Goal: Transaction & Acquisition: Purchase product/service

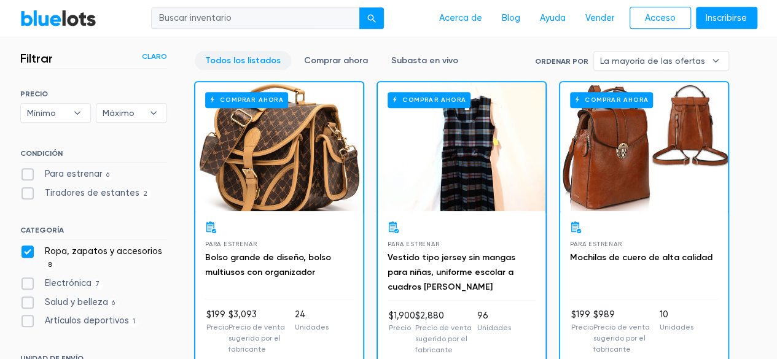
scroll to position [473, 0]
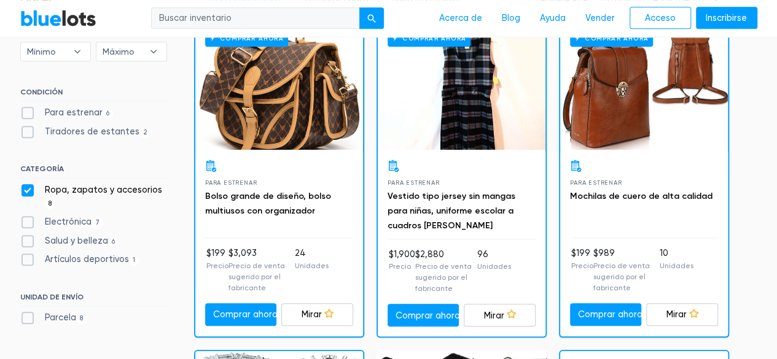
click at [30, 110] on label "Para estrenar 6" at bounding box center [66, 113] width 93 height 14
click at [28, 110] on New"] "Para estrenar 6" at bounding box center [24, 110] width 8 height 8
checkbox New"] "true"
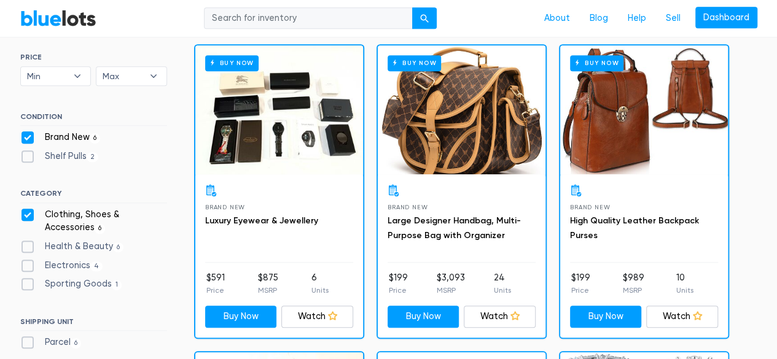
click at [26, 127] on div "SORT BY Most Bids Ending Soonest Newly Listed Lowest Price Highest Price Most B…" at bounding box center [93, 203] width 147 height 301
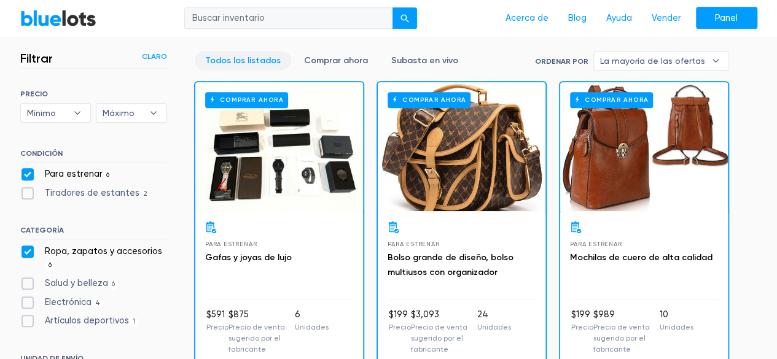
scroll to position [412, 0]
click at [25, 191] on label "Tiradores de estantes 2" at bounding box center [85, 194] width 131 height 14
click at [25, 191] on Pulls"] "Tiradores de estantes 2" at bounding box center [24, 191] width 8 height 8
checkbox Pulls"] "true"
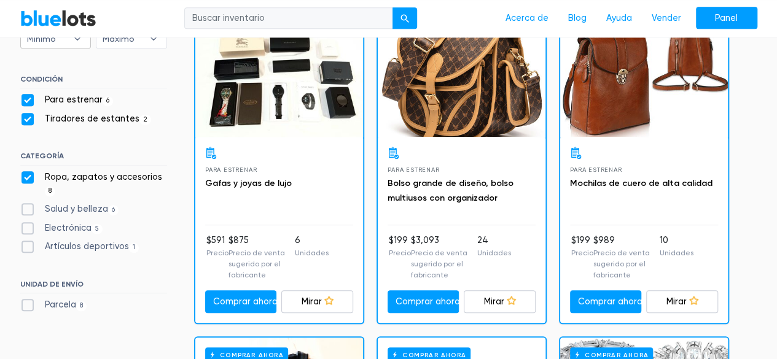
scroll to position [515, 0]
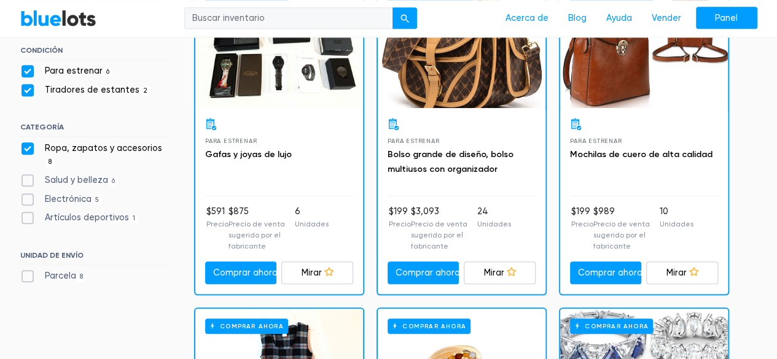
click at [24, 176] on label "Salud y belleza 6" at bounding box center [69, 181] width 99 height 14
click at [24, 176] on Beauty"] "Salud y belleza 6" at bounding box center [24, 178] width 8 height 8
checkbox Beauty"] "true"
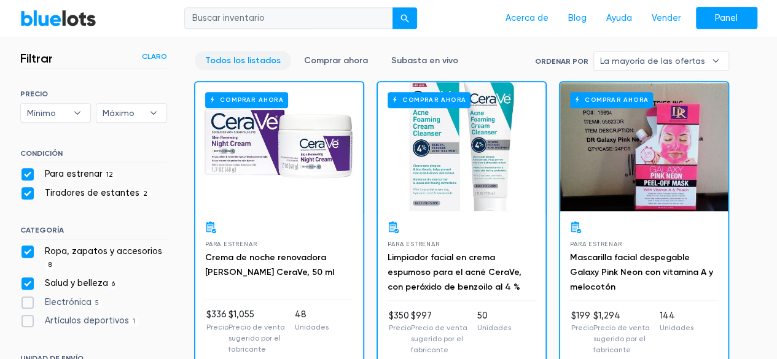
scroll to position [534, 0]
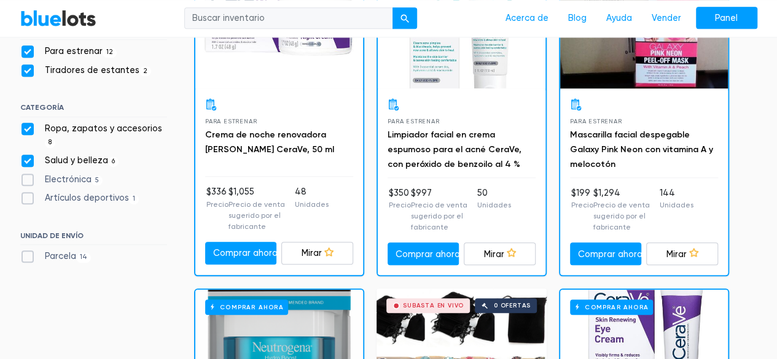
click at [21, 177] on label "Electrónica 5" at bounding box center [61, 180] width 83 height 14
click at [21, 177] on input "Electrónica 5" at bounding box center [24, 177] width 8 height 8
checkbox input "true"
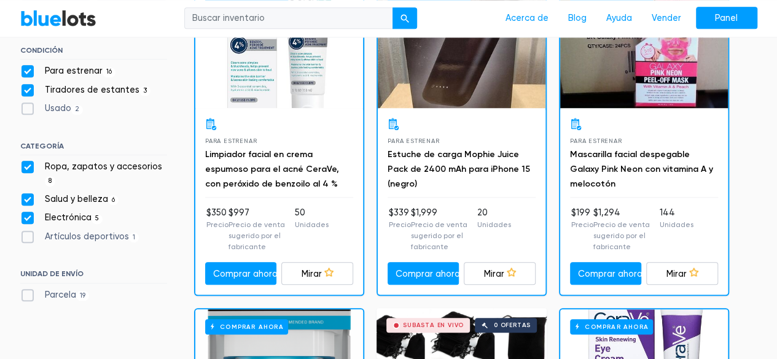
scroll to position [576, 0]
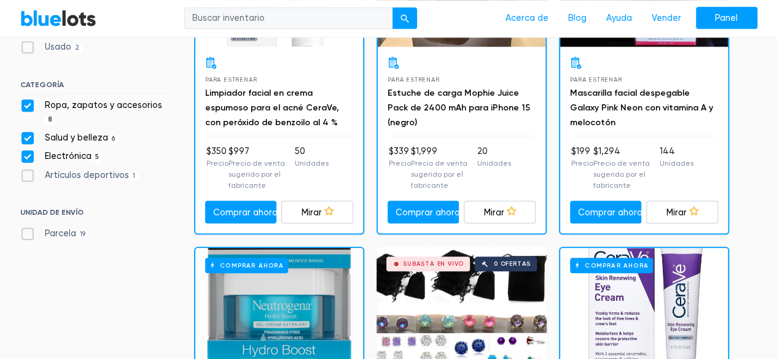
click at [26, 173] on label "Artículos deportivos 1" at bounding box center [79, 176] width 119 height 14
click at [26, 173] on Goods"] "Artículos deportivos 1" at bounding box center [24, 173] width 8 height 8
checkbox Goods"] "true"
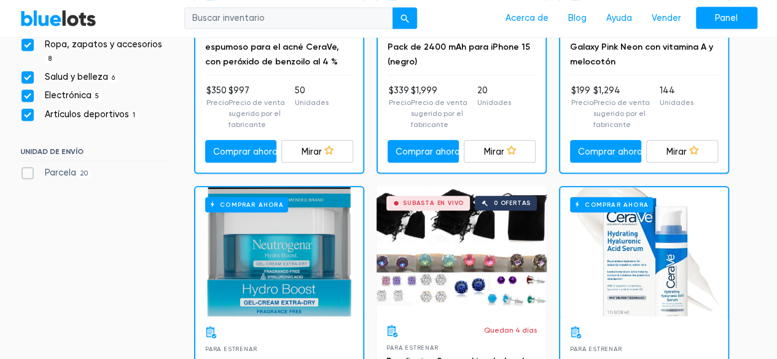
scroll to position [638, 0]
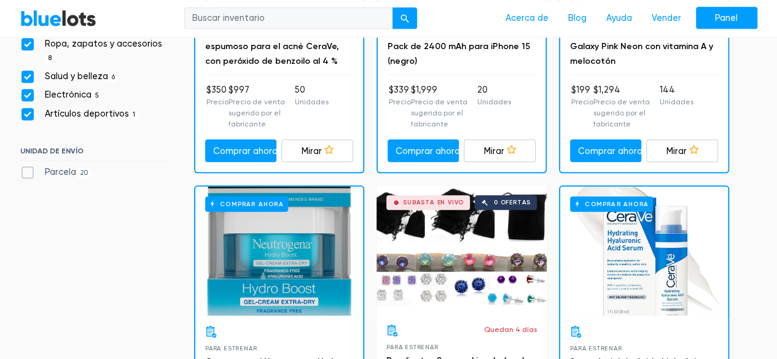
click at [26, 173] on label "Parcela 20" at bounding box center [56, 173] width 72 height 14
click at [26, 173] on input "Parcela 20" at bounding box center [24, 170] width 8 height 8
checkbox input "true"
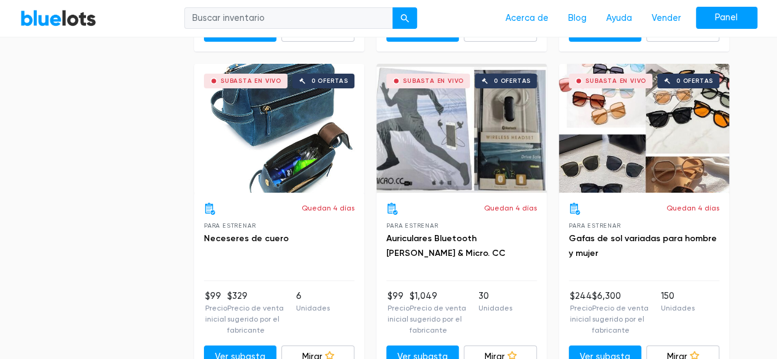
scroll to position [2070, 0]
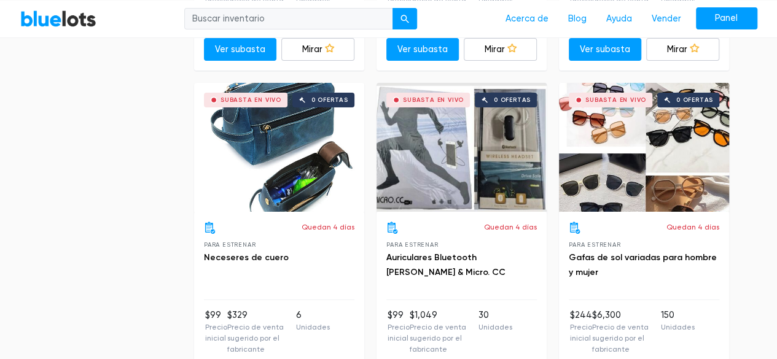
click at [512, 126] on div "Subasta en vivo 0 ofertas" at bounding box center [462, 147] width 170 height 129
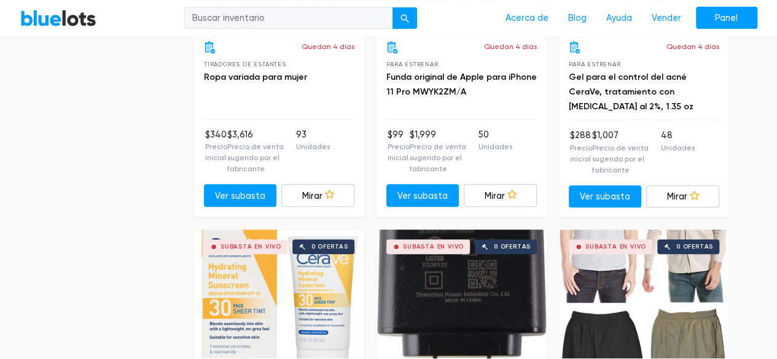
scroll to position [2684, 0]
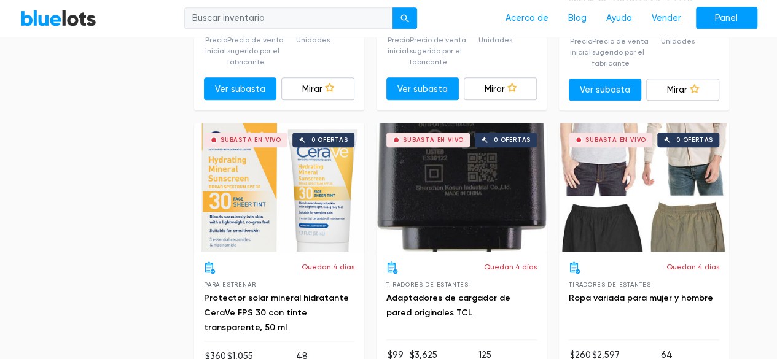
click at [684, 148] on div "Subasta en vivo 0 ofertas" at bounding box center [644, 187] width 170 height 129
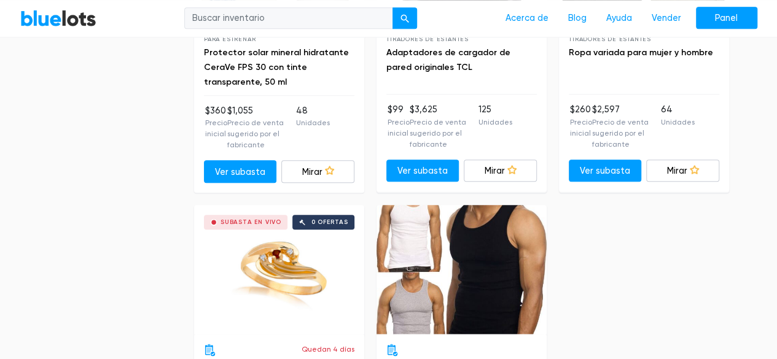
scroll to position [2991, 0]
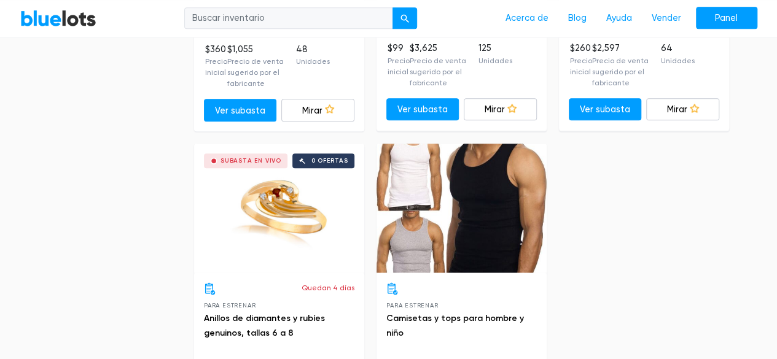
click at [302, 191] on div "Subasta en vivo 0 ofertas" at bounding box center [279, 208] width 170 height 129
click at [445, 190] on div at bounding box center [462, 208] width 170 height 129
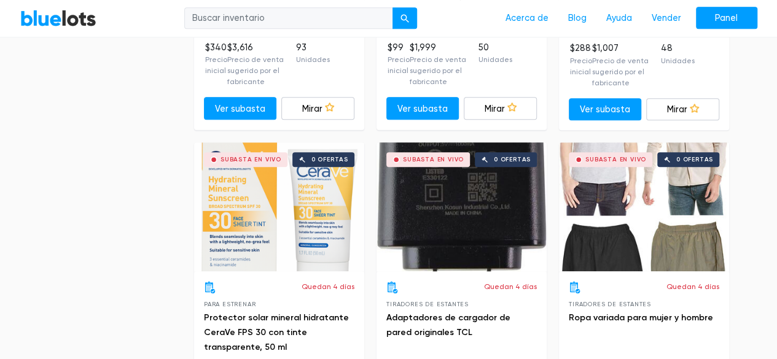
scroll to position [2684, 0]
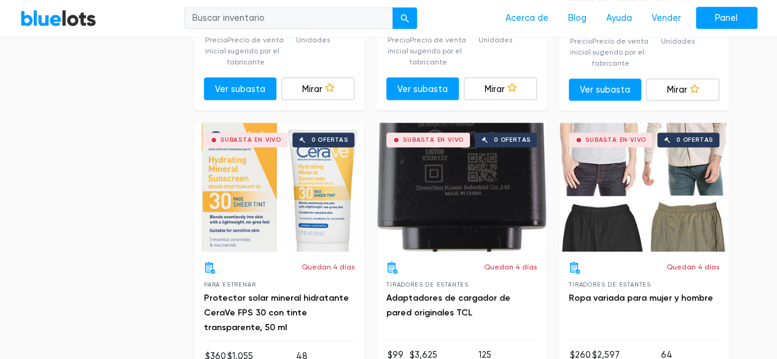
click at [461, 149] on div "Subasta en vivo 0 ofertas" at bounding box center [462, 187] width 170 height 129
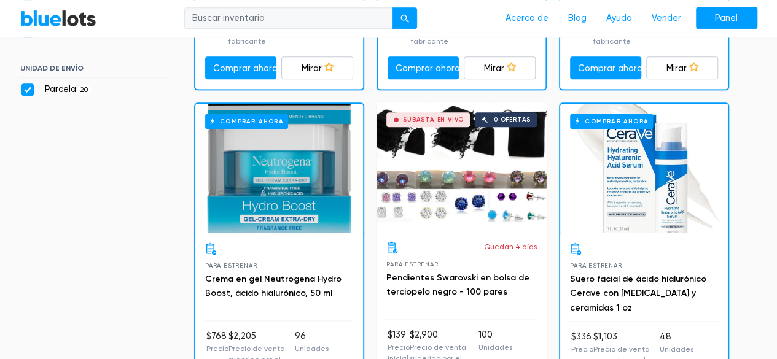
scroll to position [719, 0]
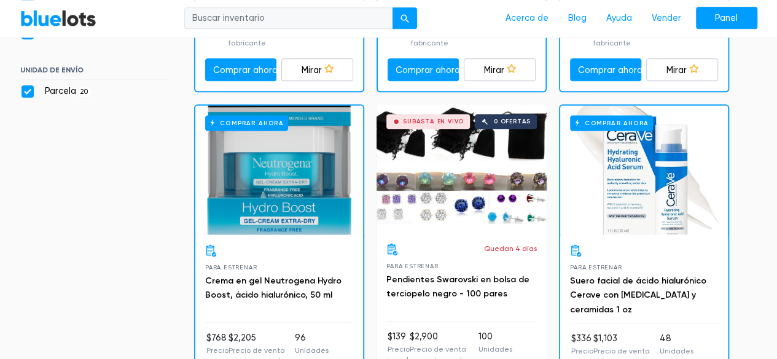
click at [474, 163] on div "Subasta en vivo 0 ofertas" at bounding box center [462, 168] width 170 height 129
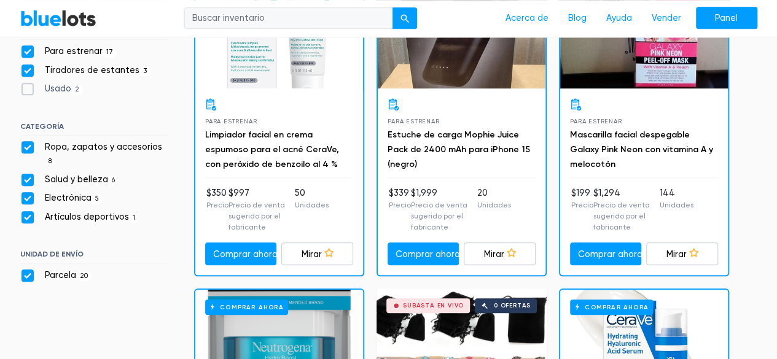
scroll to position [350, 0]
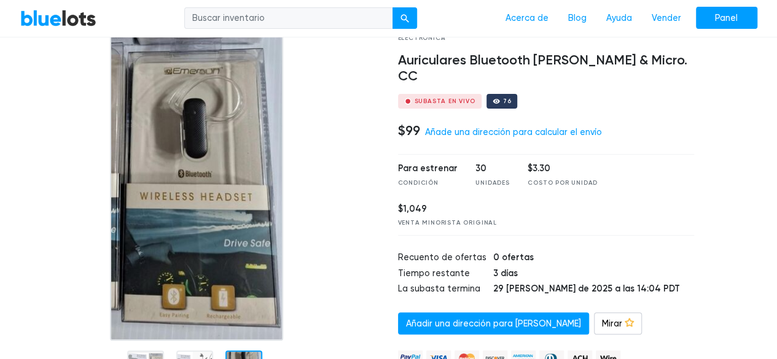
scroll to position [61, 0]
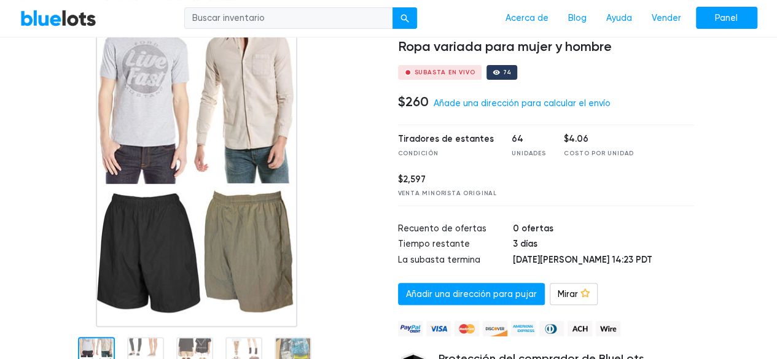
scroll to position [123, 0]
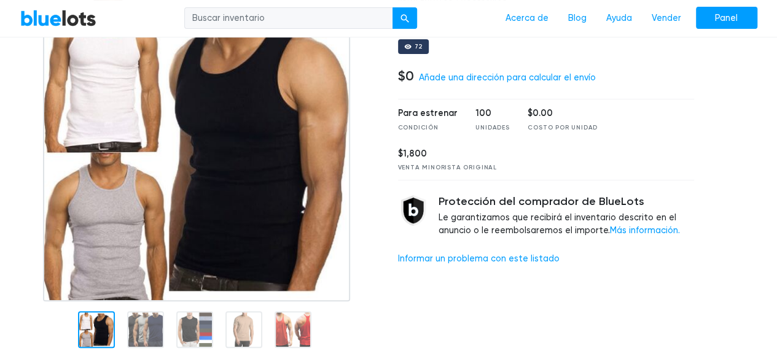
scroll to position [123, 0]
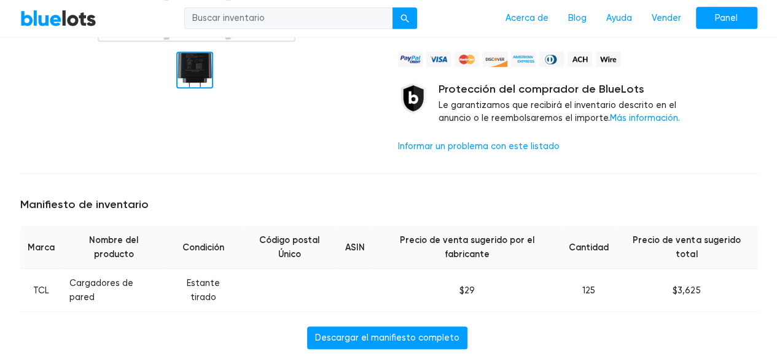
scroll to position [369, 0]
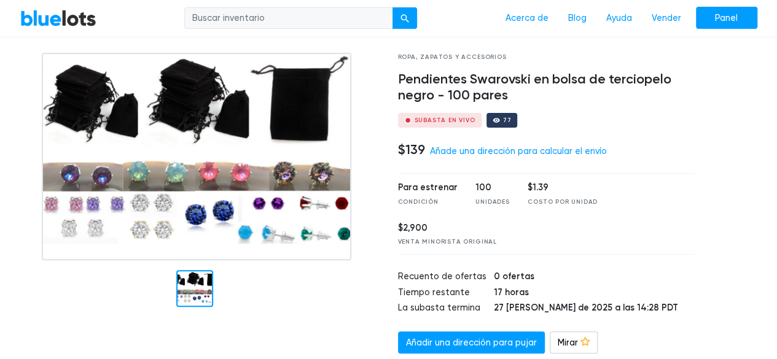
scroll to position [123, 0]
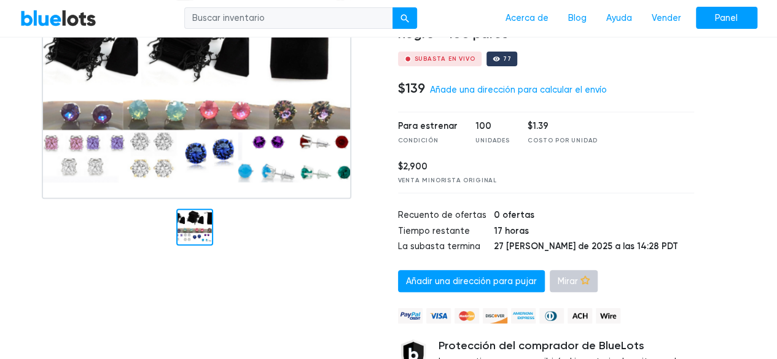
click at [561, 275] on link "Mirar" at bounding box center [574, 281] width 48 height 23
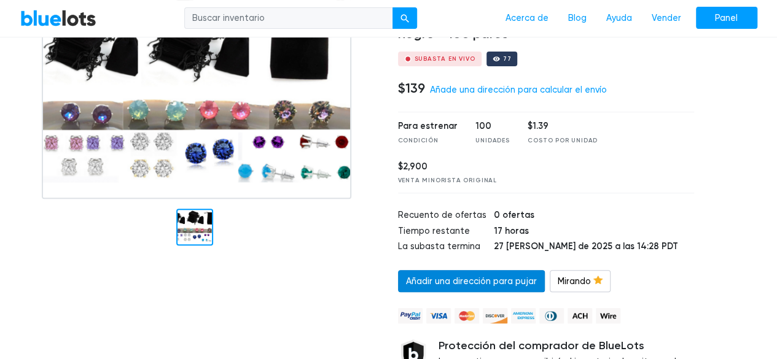
click at [458, 279] on font "Añadir una dirección para pujar" at bounding box center [471, 281] width 131 height 10
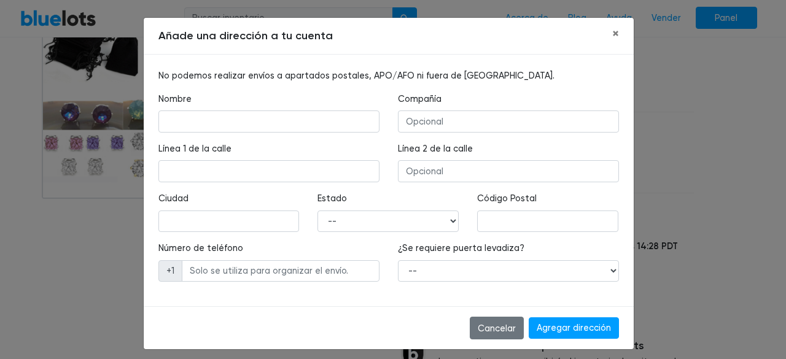
click at [54, 88] on div "Añade una dirección a tu cuenta × No podemos realizar envíos a apartados postal…" at bounding box center [393, 179] width 786 height 359
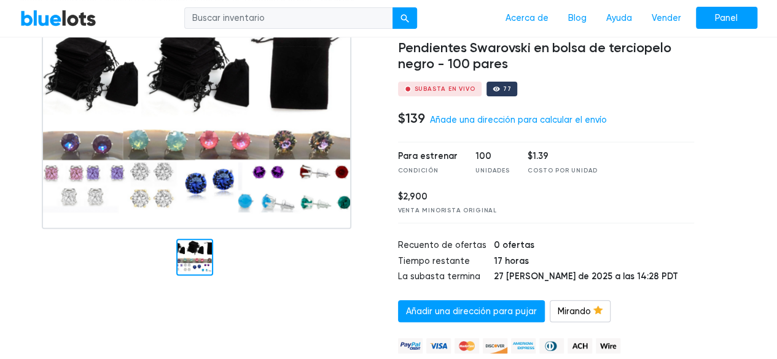
scroll to position [0, 0]
